Goal: Information Seeking & Learning: Learn about a topic

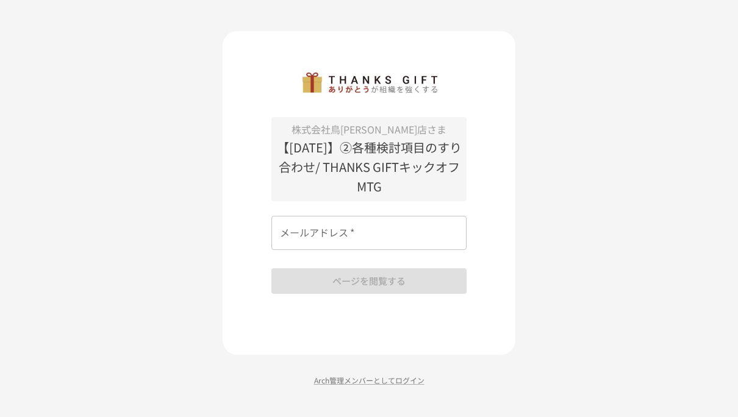
click at [341, 243] on input "メールアドレス   *" at bounding box center [368, 233] width 195 height 34
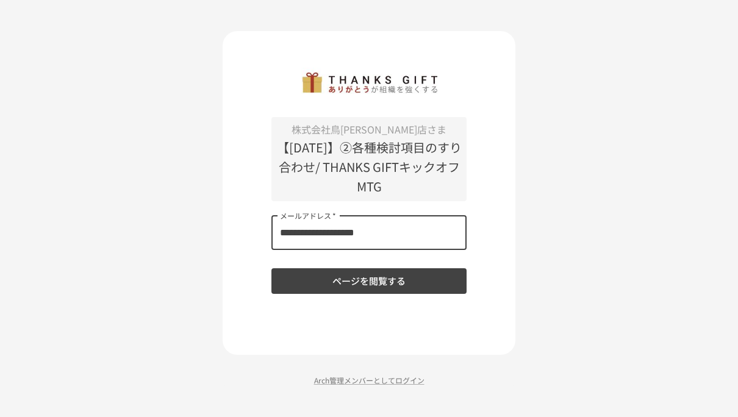
type input "**********"
click at [398, 285] on button "ページを閲覧する" at bounding box center [368, 281] width 195 height 26
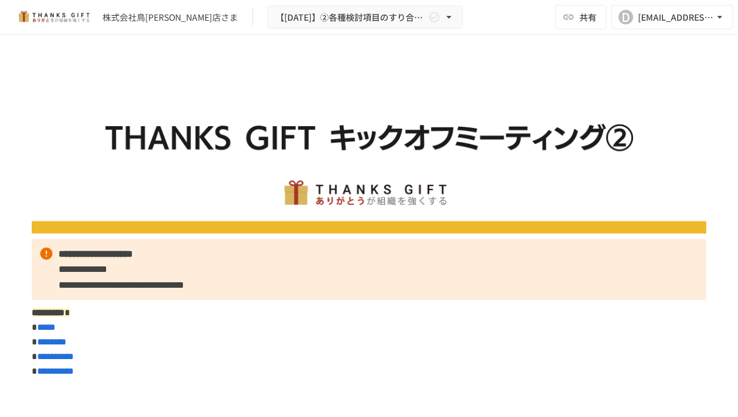
click at [154, 16] on div "株式会社鳥[PERSON_NAME]店さま" at bounding box center [169, 17] width 135 height 13
click at [66, 13] on img at bounding box center [54, 17] width 78 height 20
click at [155, 9] on div "株式会社鳥藤本店さま 【2025年8月】②各種検討項目のすり合わせ/ THANKS GIFTキックオフMTG" at bounding box center [239, 17] width 448 height 24
click at [163, 68] on img at bounding box center [369, 149] width 674 height 169
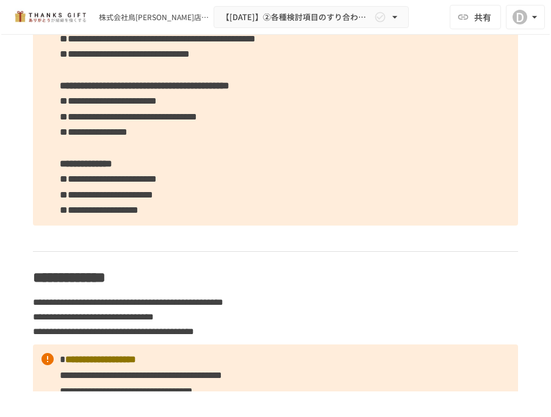
scroll to position [1507, 0]
